Goal: Task Accomplishment & Management: Complete application form

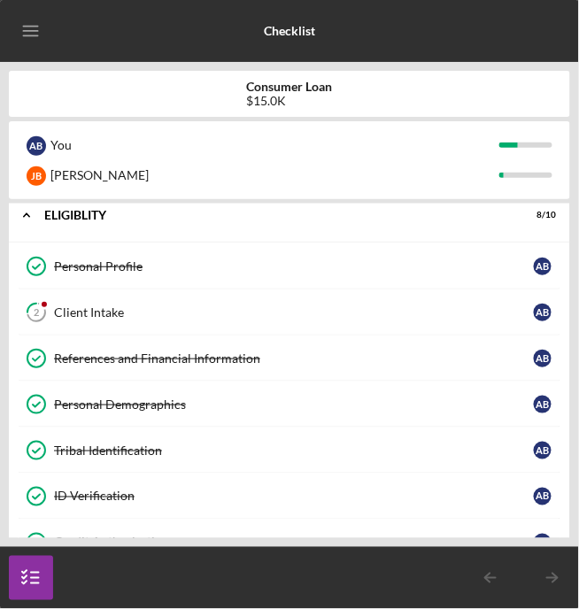
scroll to position [13, 0]
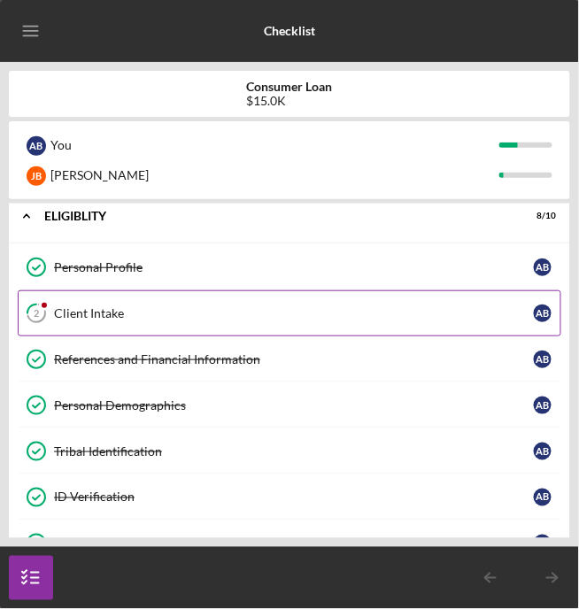
click at [261, 315] on div "Client Intake" at bounding box center [294, 313] width 480 height 14
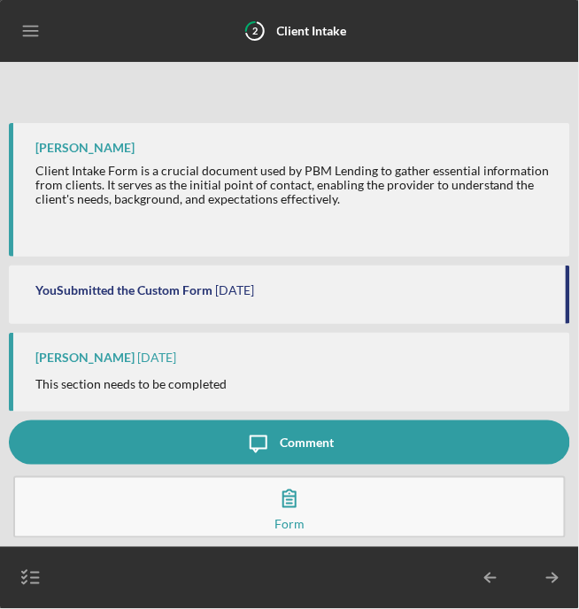
click at [313, 517] on button "Complete the Form Form" at bounding box center [289, 507] width 552 height 62
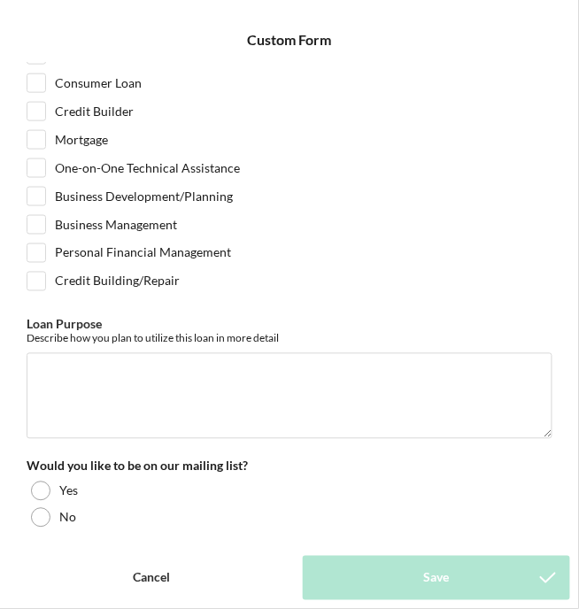
scroll to position [325, 0]
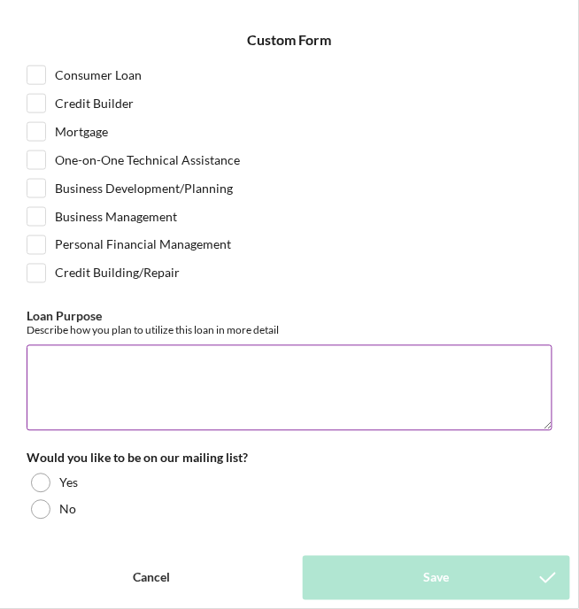
click at [101, 370] on textarea "Loan Purpose" at bounding box center [290, 387] width 526 height 85
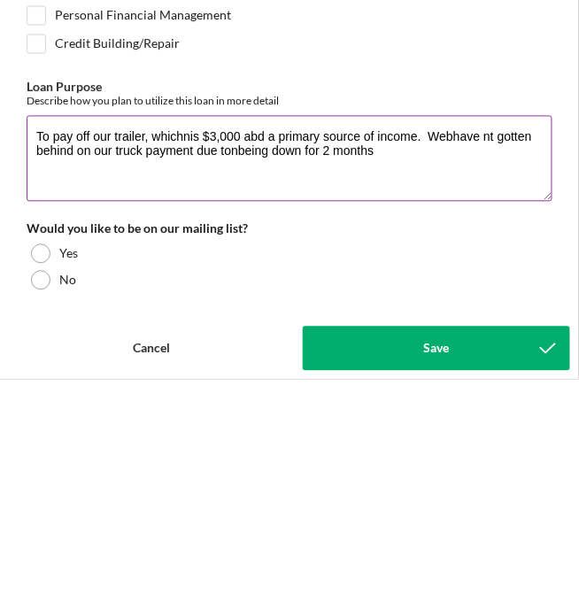
click at [264, 383] on textarea "To pay off our trailer, whichnis $3,000 abd a primary source of income. Webhave…" at bounding box center [290, 387] width 526 height 85
click at [388, 382] on textarea "To pay off our trailer, whichnis $3,000 abd a primary source of income. Webhave…" at bounding box center [290, 387] width 526 height 85
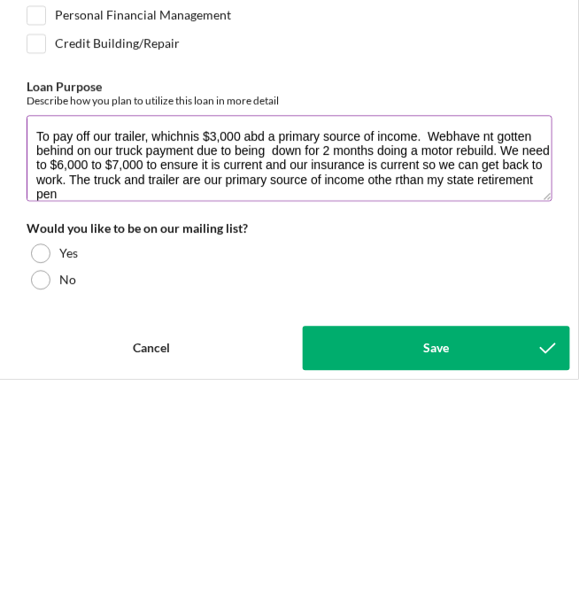
scroll to position [1, 0]
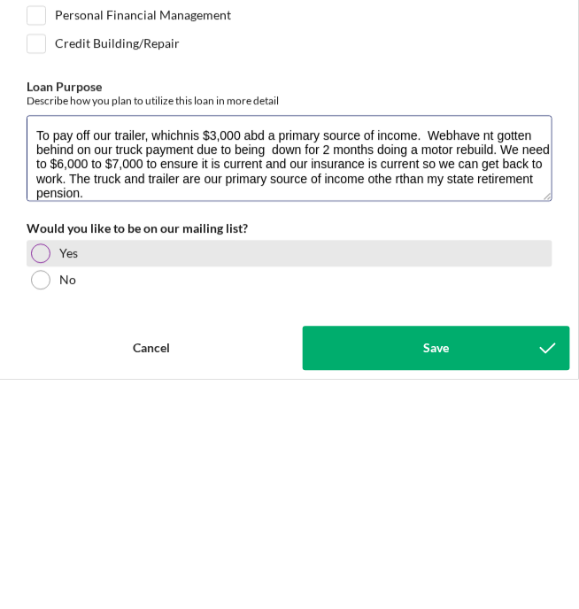
type textarea "To pay off our trailer, whichnis $3,000 abd a primary source of income. Webhave…"
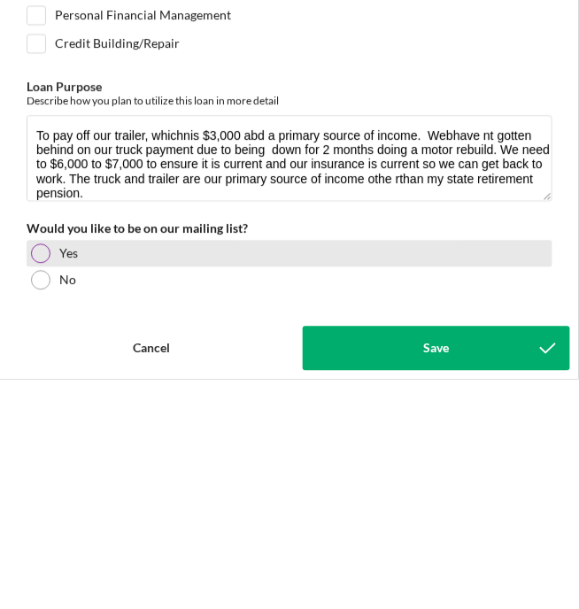
click at [47, 483] on div at bounding box center [40, 483] width 19 height 19
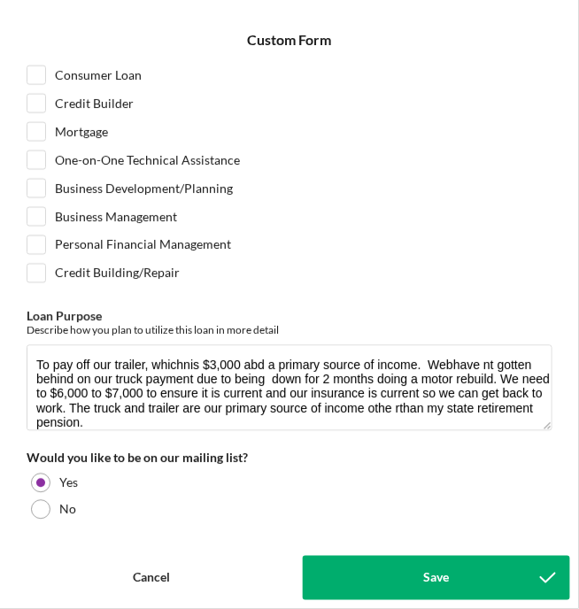
click at [447, 591] on div "Save" at bounding box center [437, 578] width 26 height 44
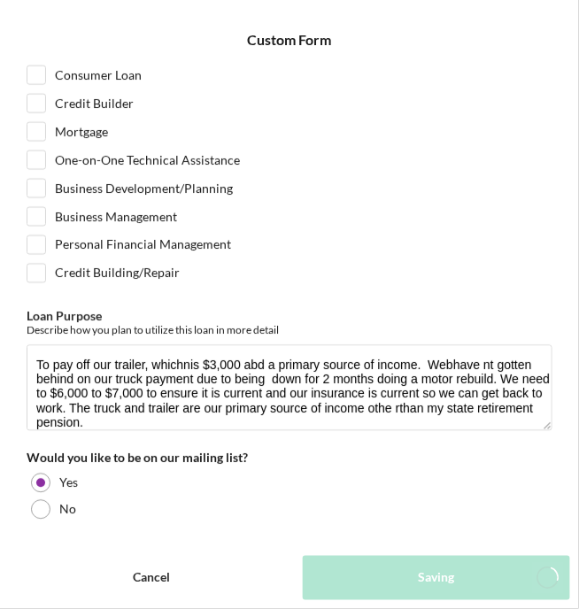
scroll to position [14, 0]
